Goal: Task Accomplishment & Management: Use online tool/utility

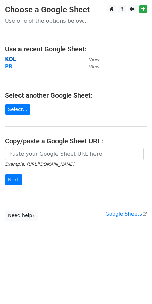
click at [8, 60] on strong "KOL" at bounding box center [10, 59] width 11 height 6
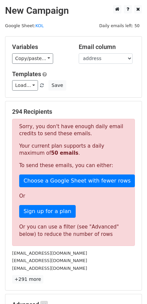
click at [48, 148] on p "Your current plan supports a daily maximum of 50 emails ." at bounding box center [73, 150] width 108 height 14
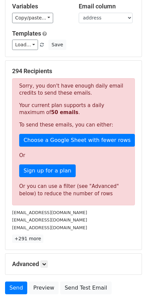
scroll to position [88, 0]
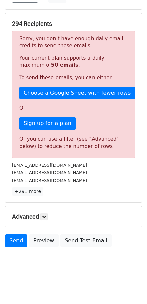
click at [50, 216] on h5 "Advanced" at bounding box center [73, 216] width 123 height 7
click at [48, 216] on link at bounding box center [43, 216] width 7 height 7
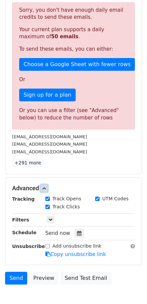
scroll to position [146, 0]
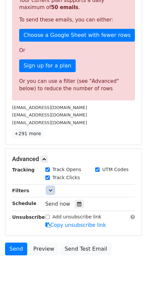
click at [49, 189] on icon at bounding box center [50, 190] width 4 height 4
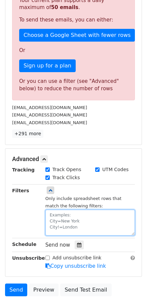
click at [60, 211] on textarea at bounding box center [89, 223] width 89 height 26
paste textarea "date"
paste textarea "[DATE]"
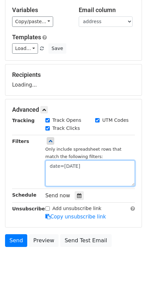
scroll to position [37, 0]
type textarea "date=[DATE]"
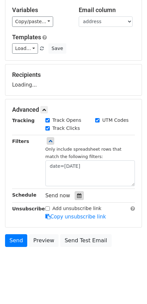
click at [78, 194] on icon at bounding box center [79, 195] width 4 height 5
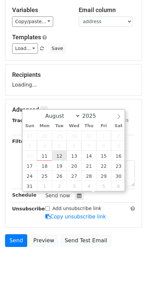
type input "[DATE] 12:00"
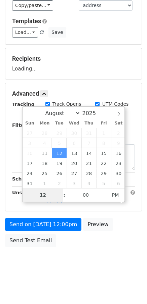
scroll to position [53, 0]
type input "8"
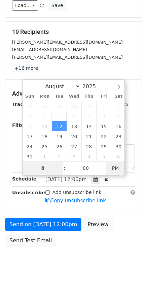
type input "[DATE] 08:00"
click at [118, 164] on span "AM" at bounding box center [115, 168] width 18 height 13
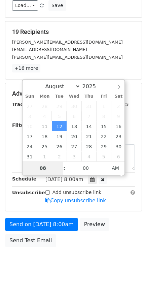
type input "08"
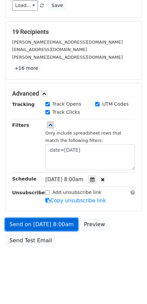
click at [34, 218] on link "Send on [DATE] 8:00am" at bounding box center [41, 224] width 73 height 13
